Goal: Book appointment/travel/reservation

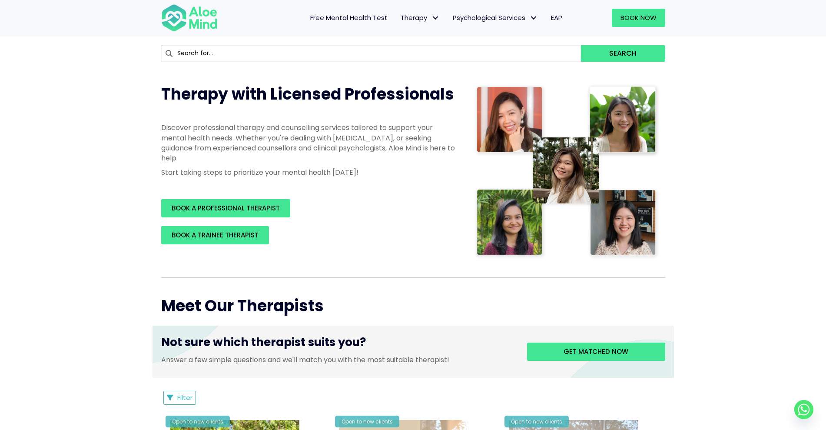
scroll to position [217, 0]
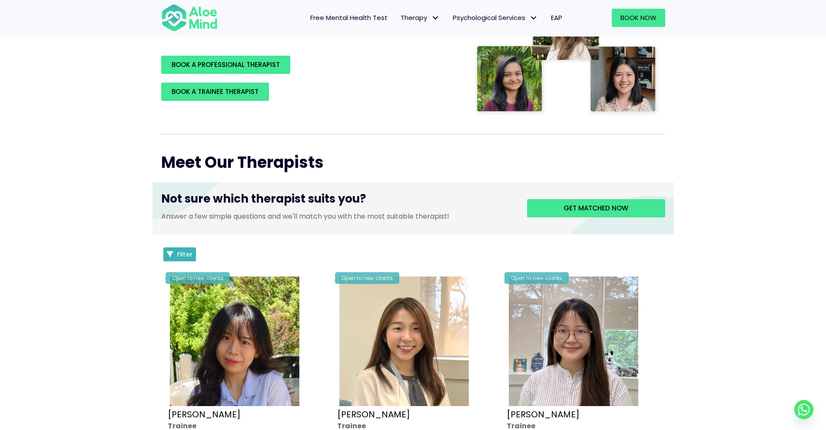
click at [176, 252] on button "Filter" at bounding box center [179, 254] width 33 height 14
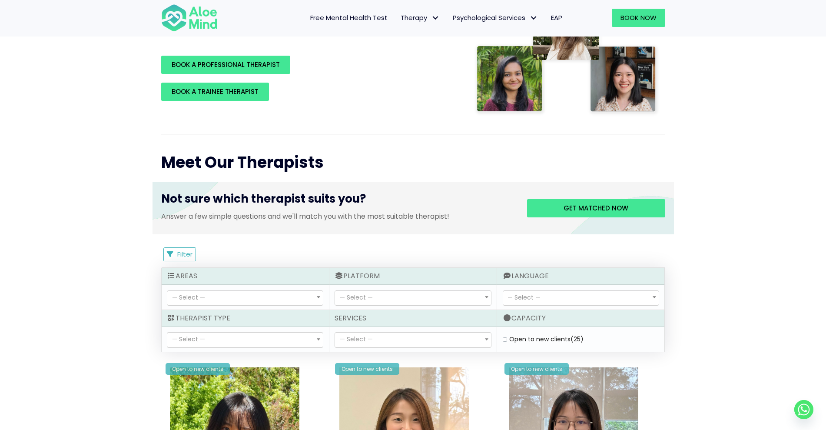
click at [546, 291] on span "— Select —" at bounding box center [581, 298] width 156 height 15
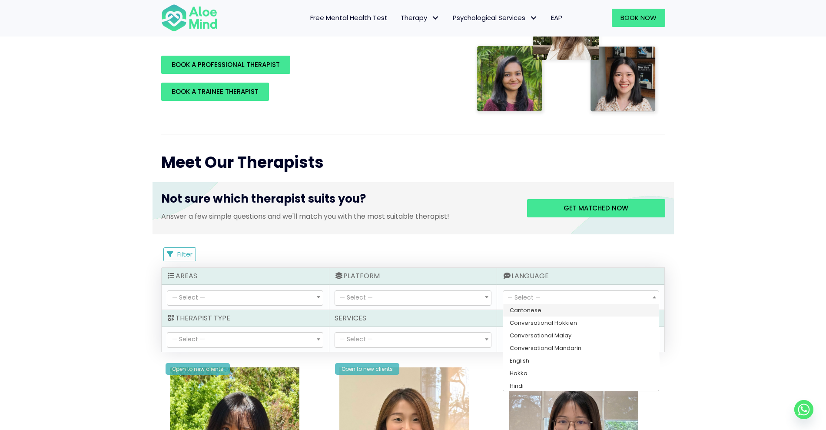
select select "143"
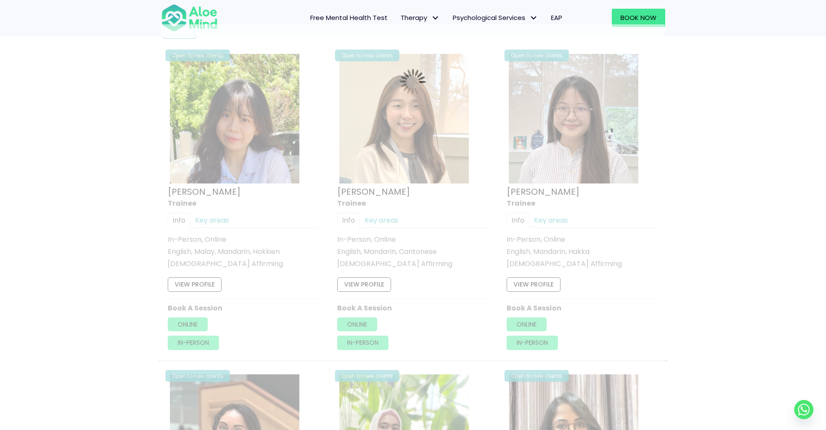
scroll to position [465, 0]
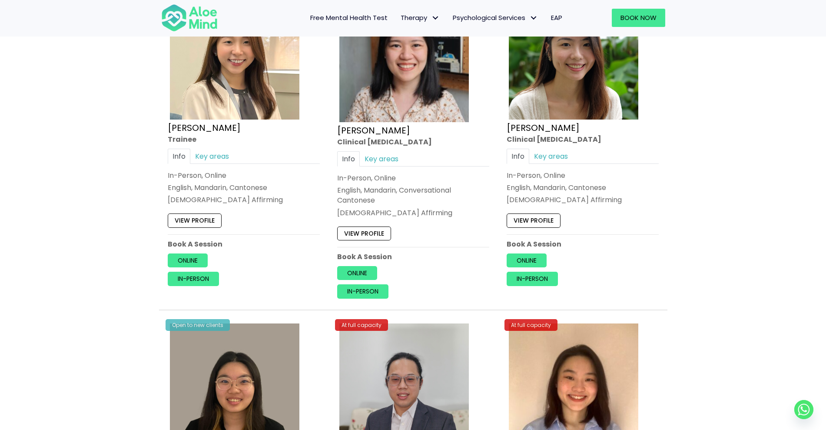
scroll to position [247, 0]
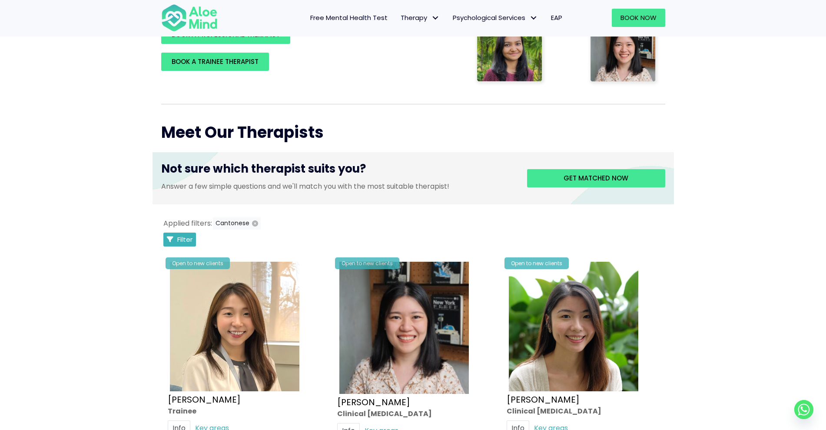
click at [172, 236] on icon "Filter Listings" at bounding box center [170, 239] width 7 height 7
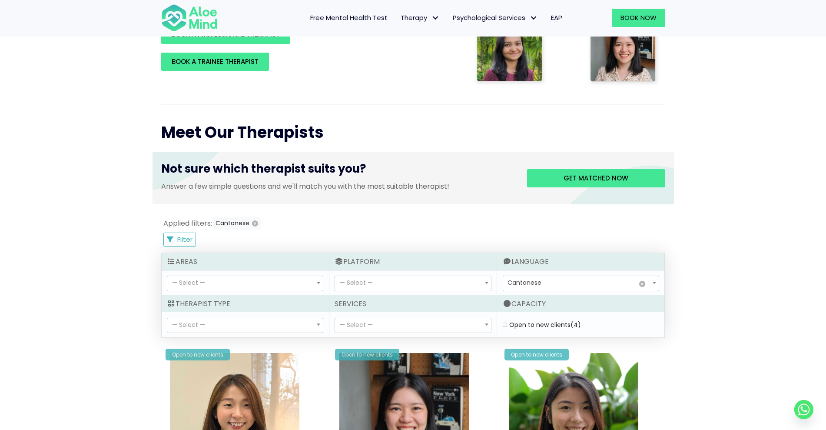
select select
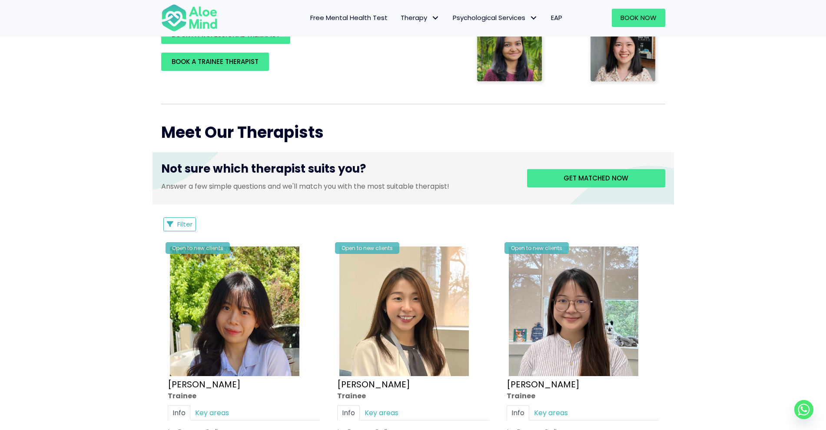
click at [172, 239] on div "Open to new clients Christie Trainee Info Key areas In-Person, Online English, …" at bounding box center [243, 393] width 165 height 311
click at [177, 224] on span "Filter" at bounding box center [184, 224] width 15 height 9
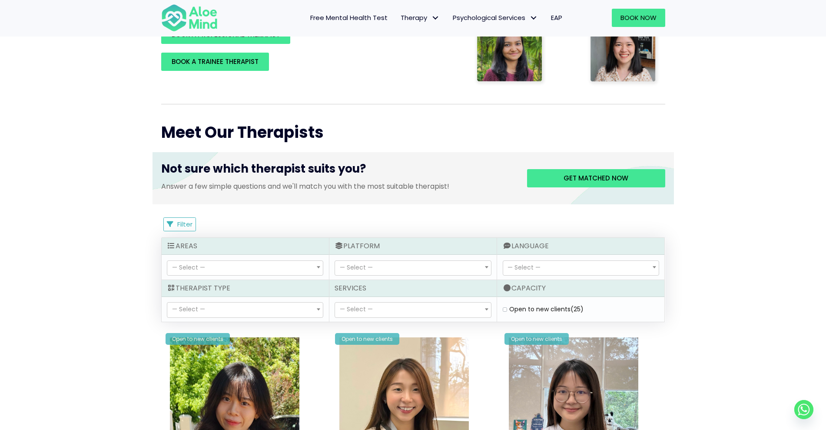
click at [583, 266] on span "— Select —" at bounding box center [581, 268] width 156 height 15
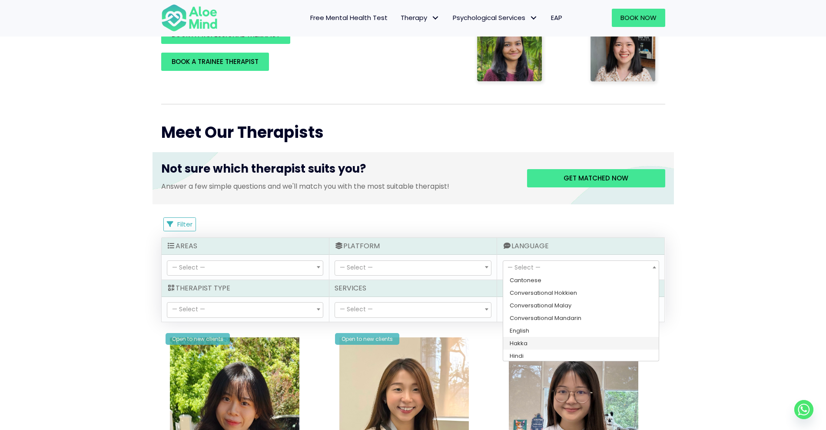
select select "140"
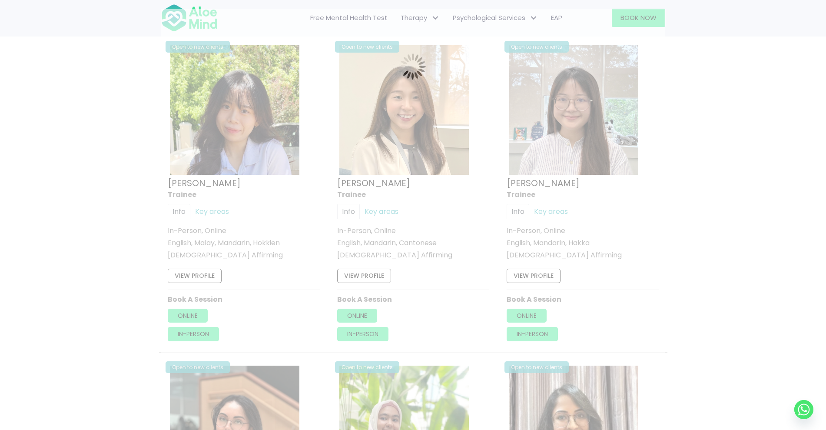
scroll to position [465, 0]
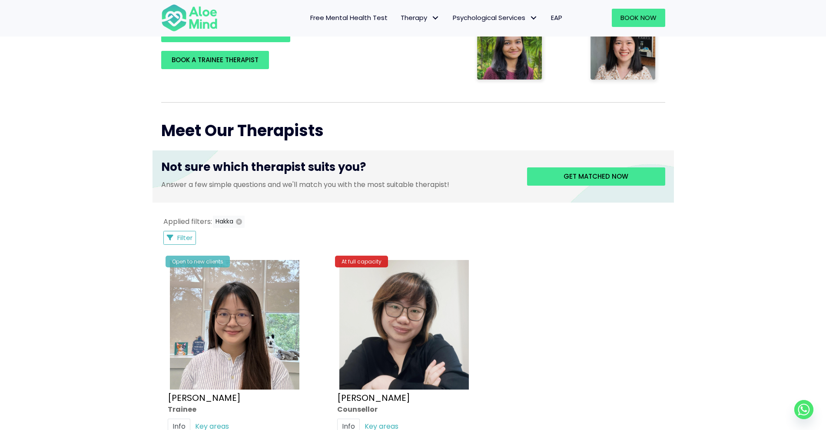
scroll to position [247, 0]
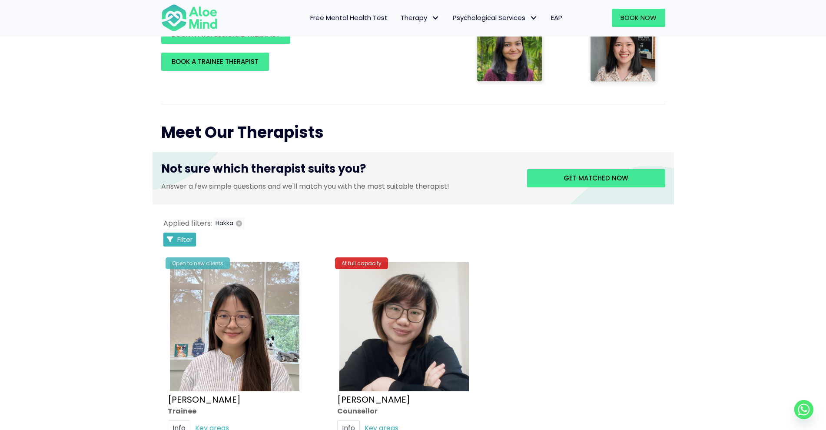
click at [178, 239] on span "Filter" at bounding box center [184, 239] width 15 height 9
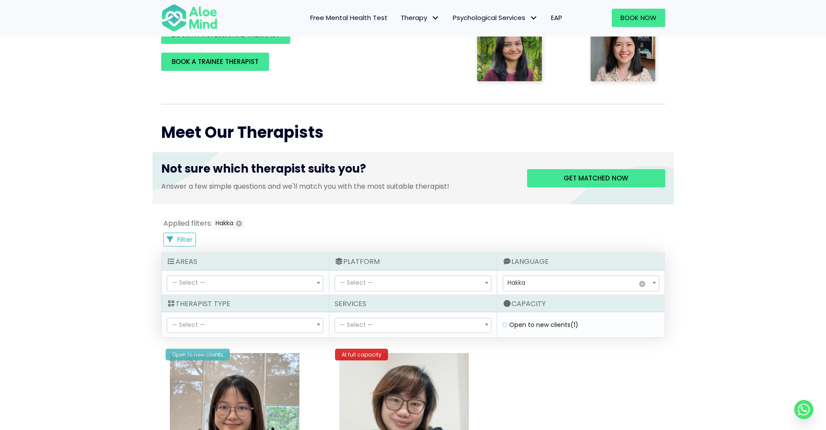
click at [558, 278] on span "× Hakka" at bounding box center [581, 283] width 156 height 15
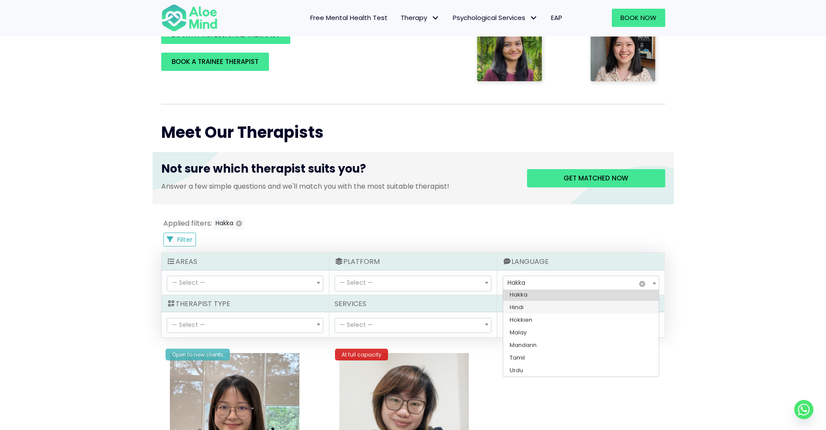
select select "216"
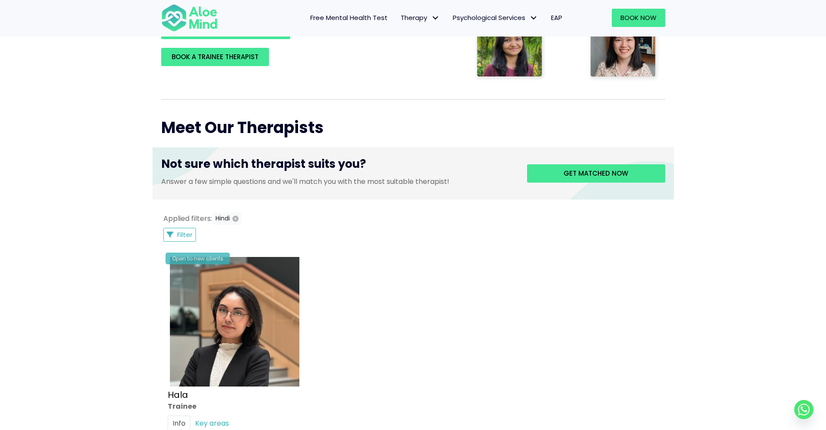
scroll to position [247, 0]
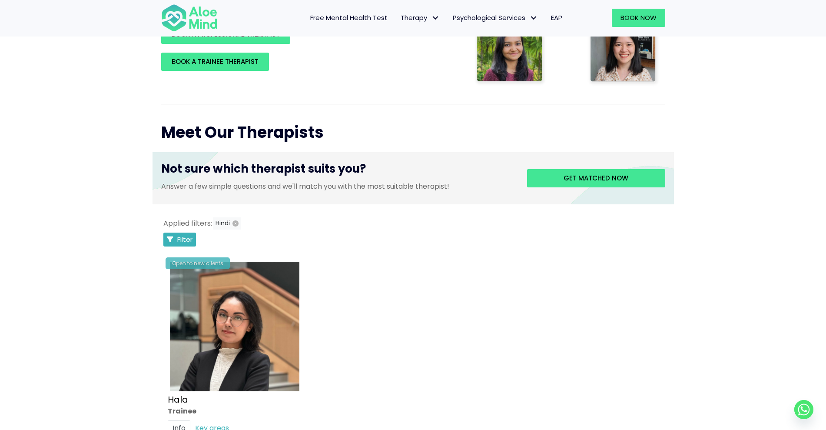
click at [187, 238] on span "Filter" at bounding box center [184, 239] width 15 height 9
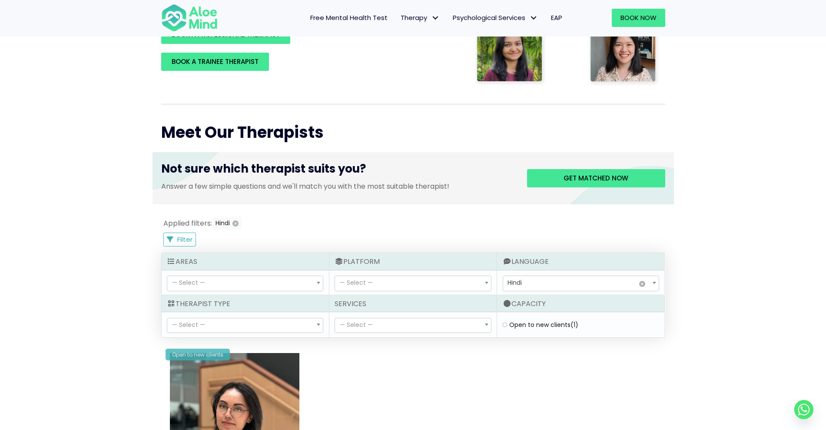
click at [526, 283] on span "× Hindi" at bounding box center [581, 283] width 156 height 15
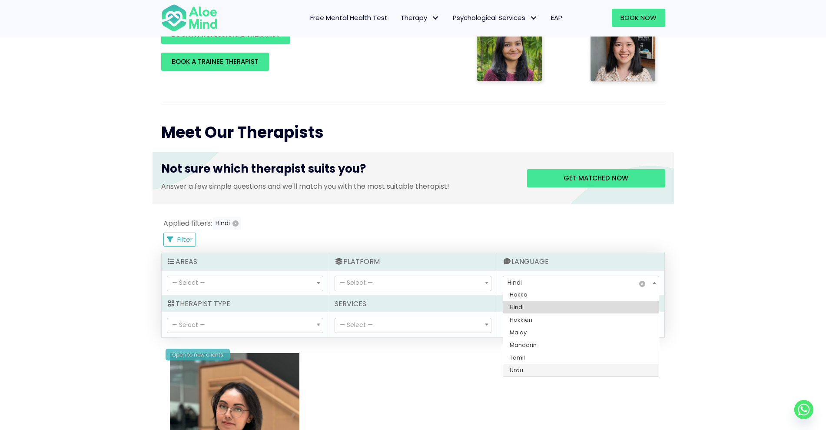
select select "217"
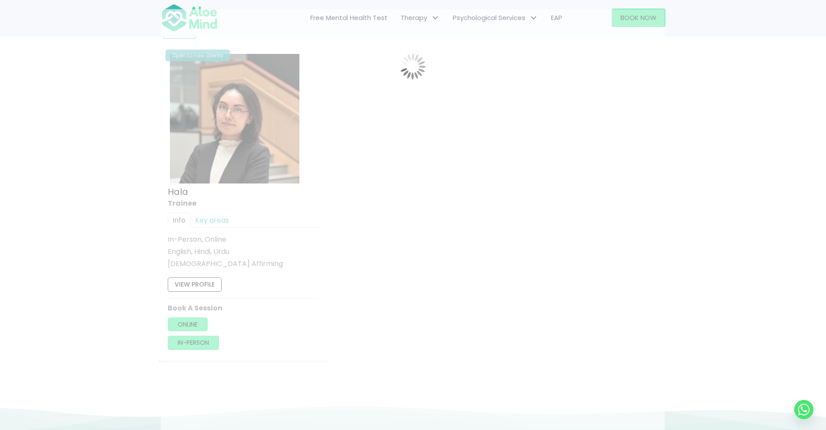
scroll to position [465, 0]
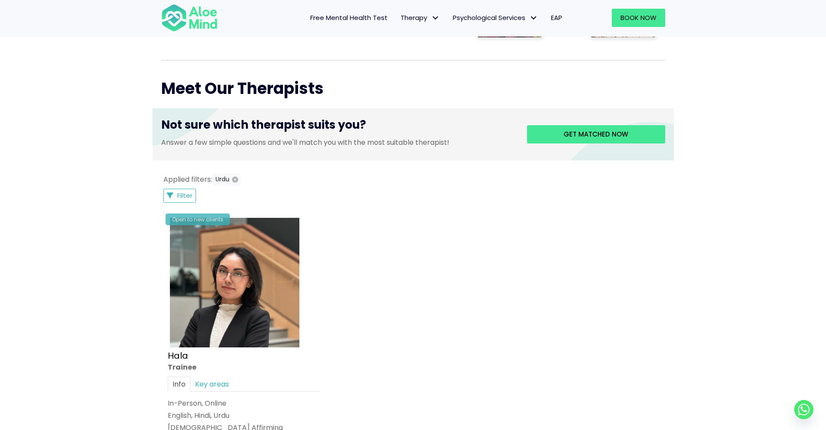
scroll to position [247, 0]
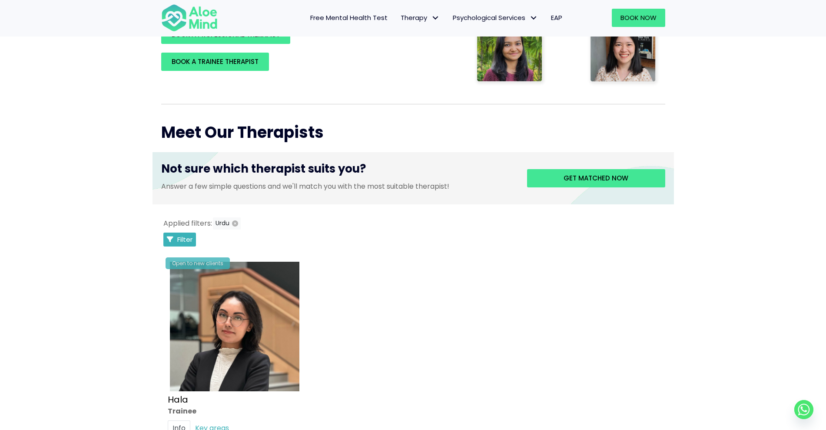
click at [177, 238] on span "Filter" at bounding box center [184, 239] width 15 height 9
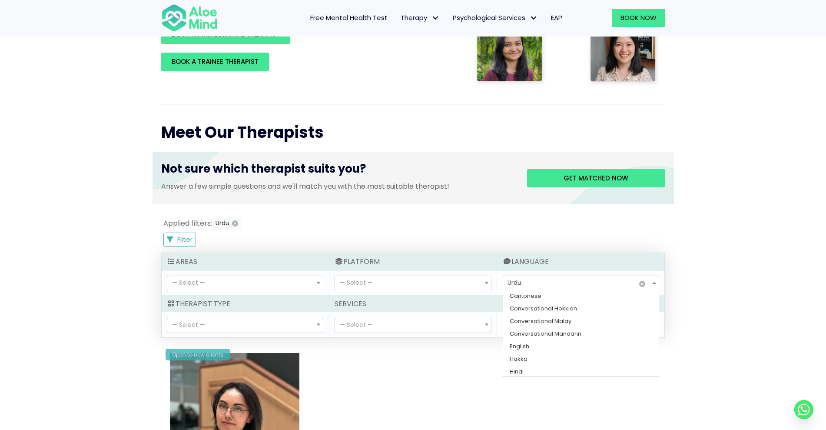
click at [529, 278] on span "× Urdu" at bounding box center [581, 283] width 156 height 15
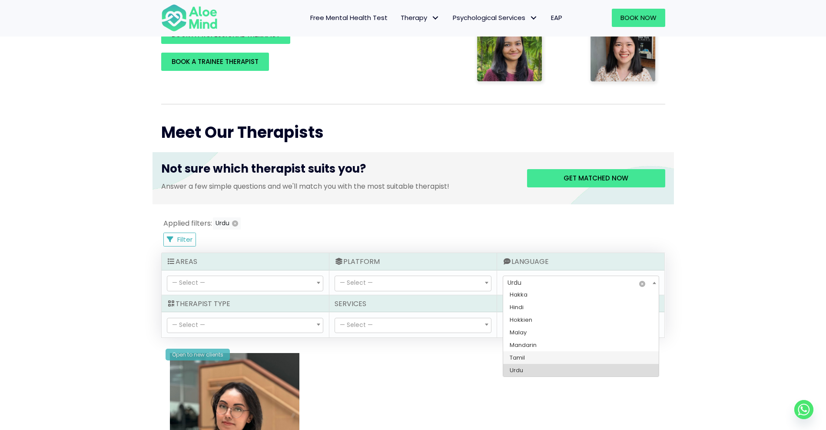
select select "145"
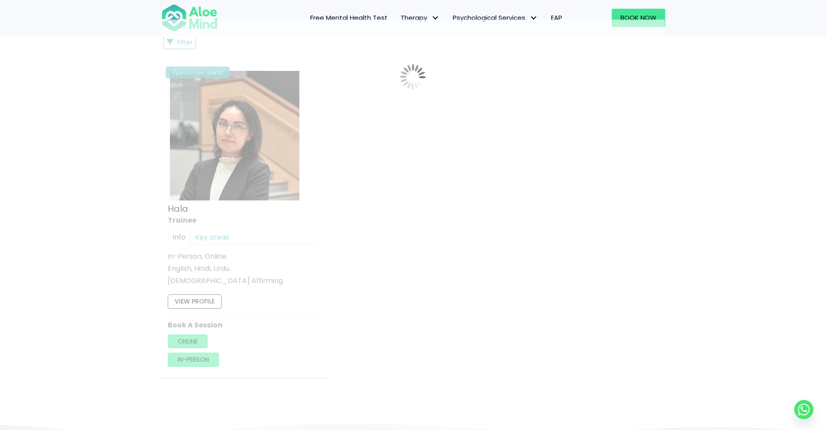
scroll to position [465, 0]
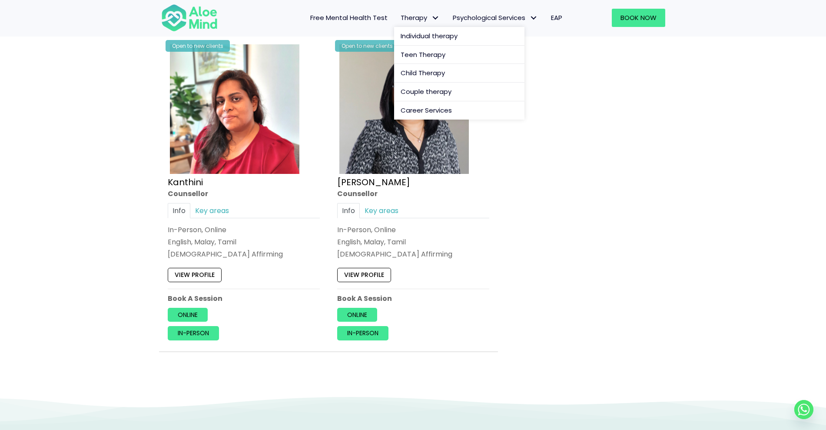
click at [421, 16] on span "Therapy" at bounding box center [420, 17] width 39 height 9
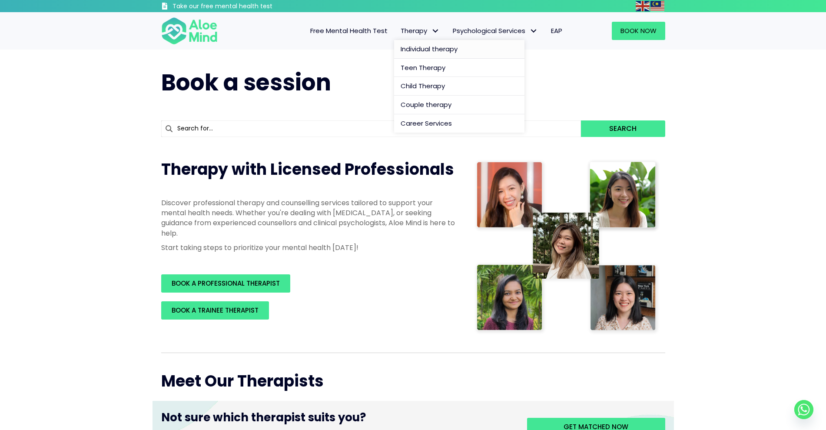
click at [424, 49] on span "Individual therapy" at bounding box center [429, 48] width 57 height 9
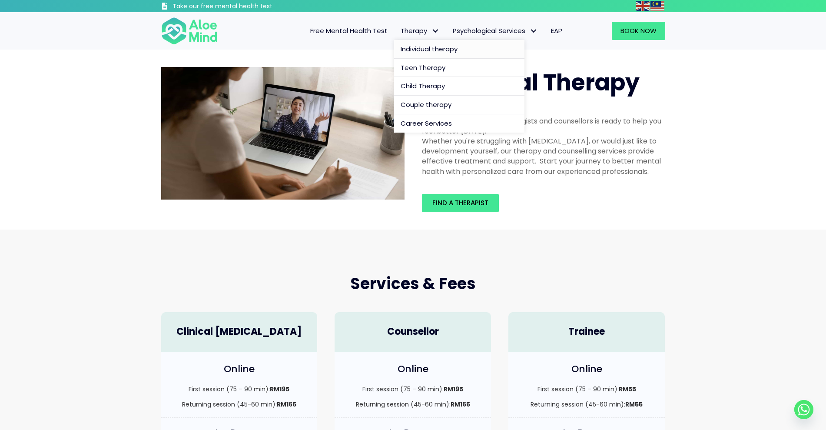
click at [426, 29] on span "Therapy" at bounding box center [420, 30] width 39 height 9
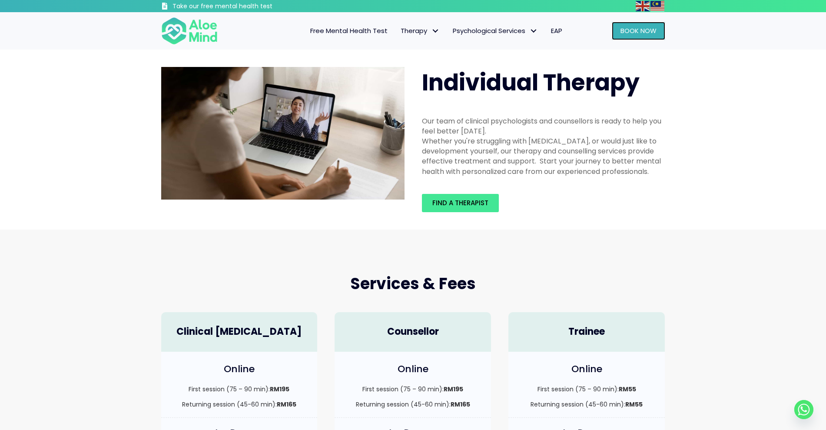
click at [639, 30] on span "Book Now" at bounding box center [639, 30] width 36 height 9
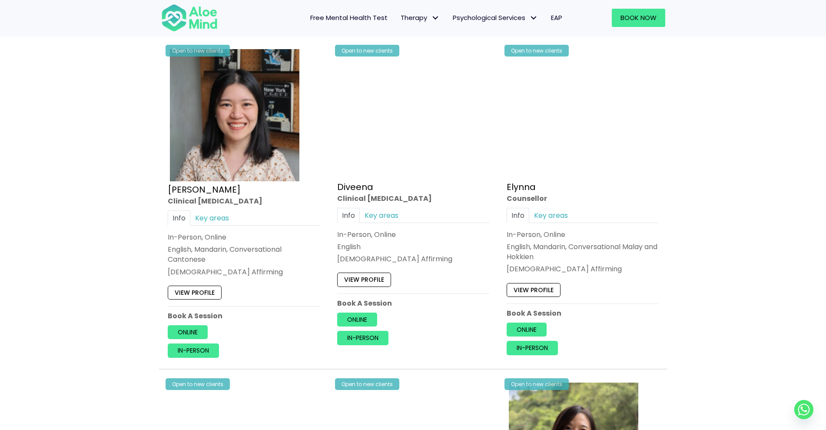
scroll to position [1087, 0]
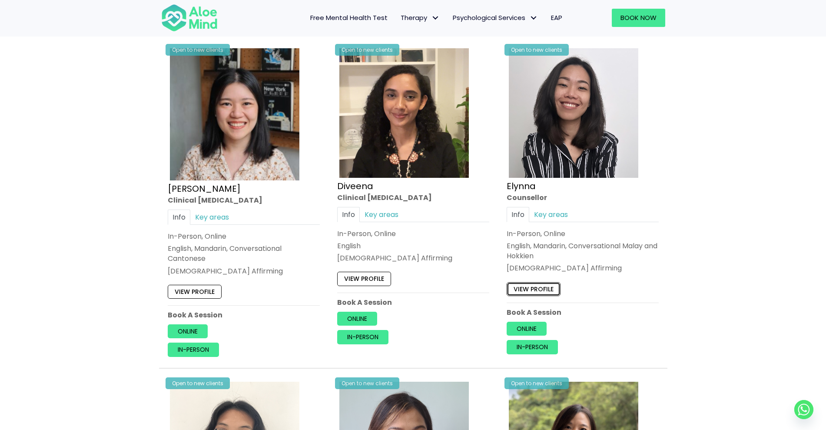
click at [548, 287] on link "View profile" at bounding box center [534, 289] width 54 height 14
click at [203, 290] on link "View profile" at bounding box center [195, 292] width 54 height 14
click at [534, 289] on link "View profile" at bounding box center [534, 289] width 54 height 14
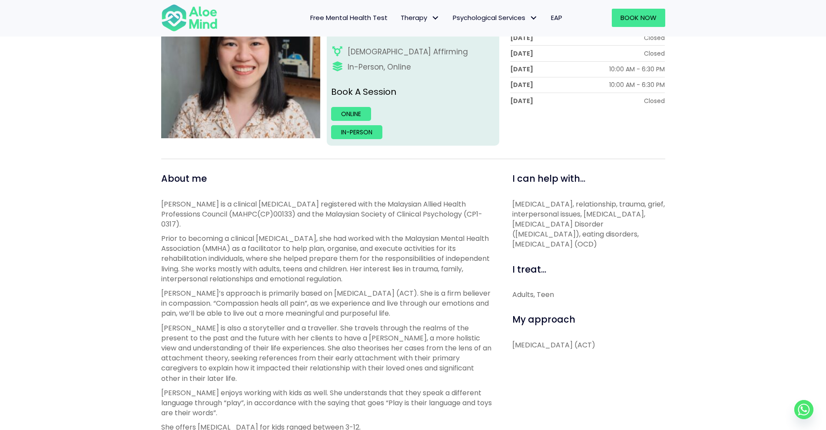
scroll to position [54, 0]
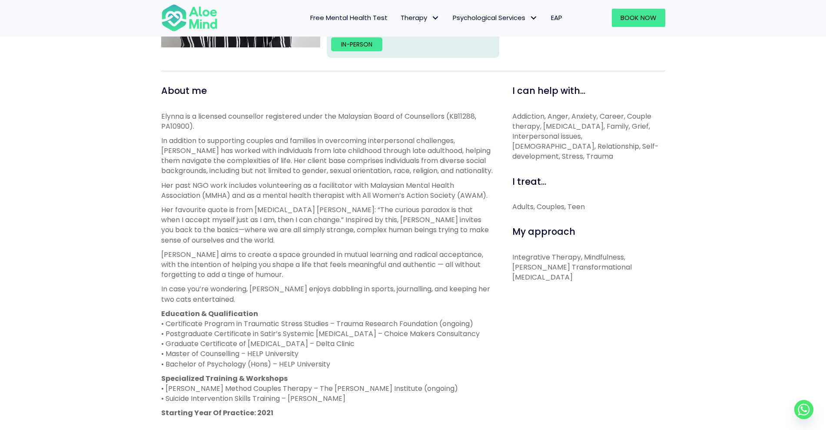
scroll to position [272, 0]
